Goal: Download file/media

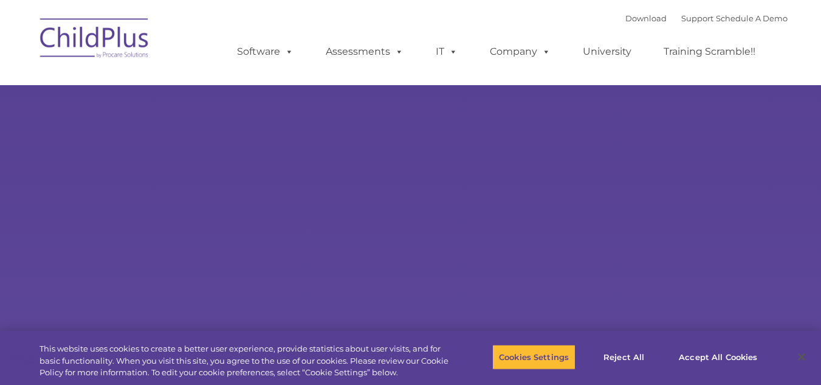
type input ""
select select "MEDIUM"
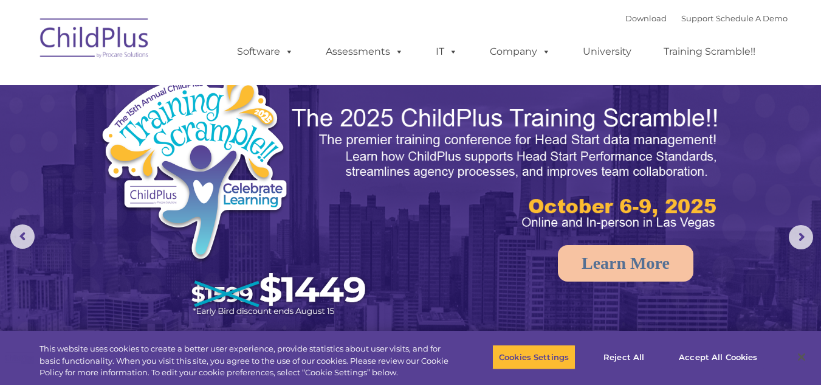
click at [88, 21] on img at bounding box center [95, 40] width 122 height 61
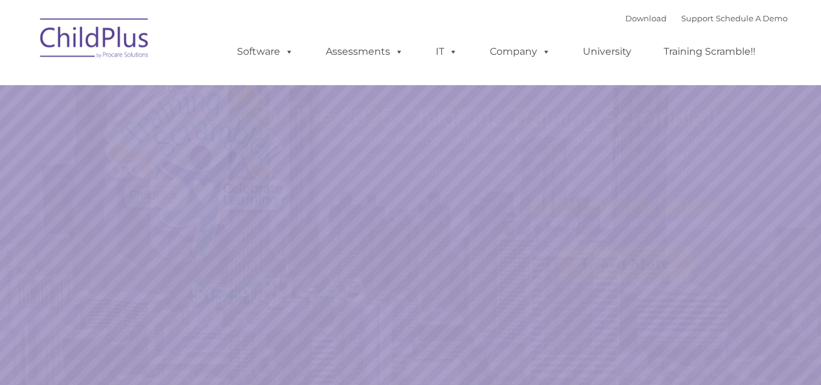
select select "MEDIUM"
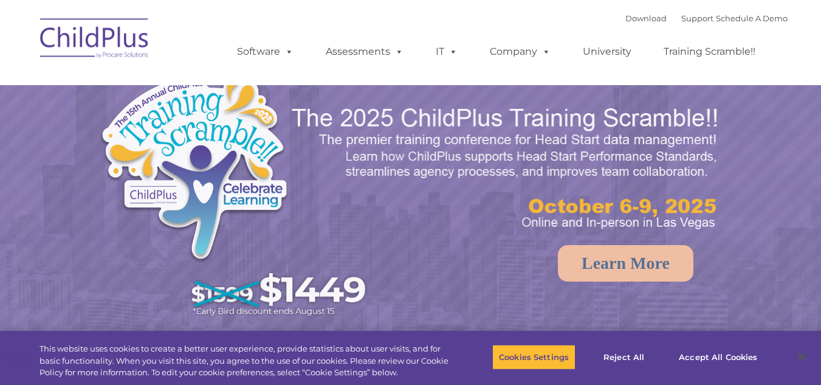
select select "MEDIUM"
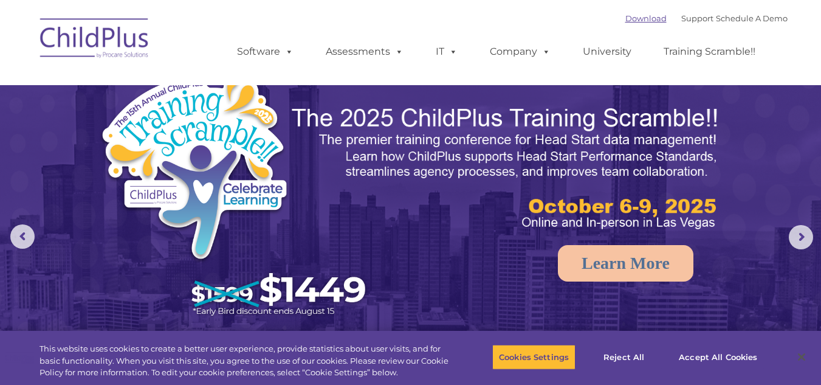
click at [625, 16] on link "Download" at bounding box center [645, 18] width 41 height 10
